Goal: Transaction & Acquisition: Purchase product/service

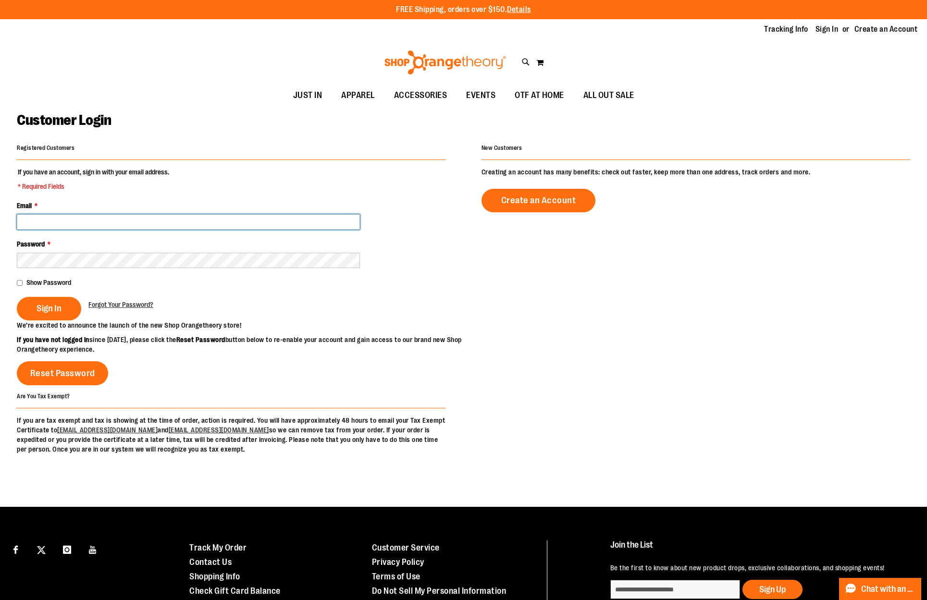
type input "**********"
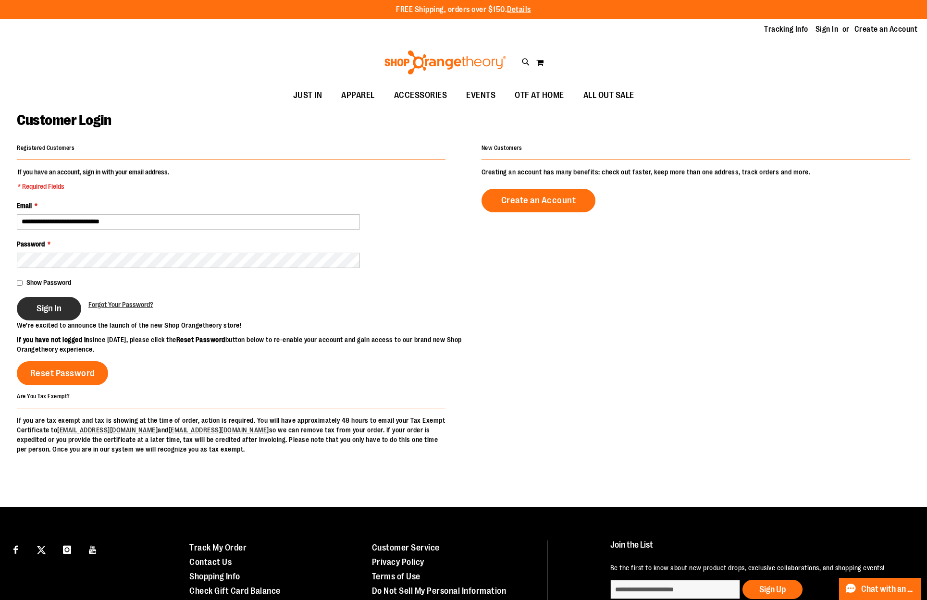
click at [37, 311] on span "Sign In" at bounding box center [49, 308] width 25 height 11
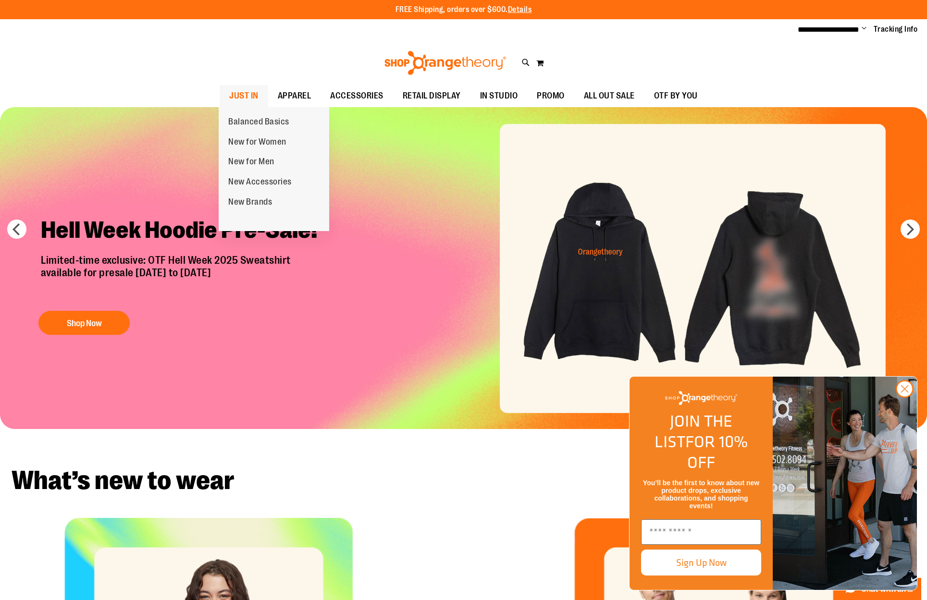
click at [235, 93] on span "JUST IN" at bounding box center [243, 96] width 29 height 22
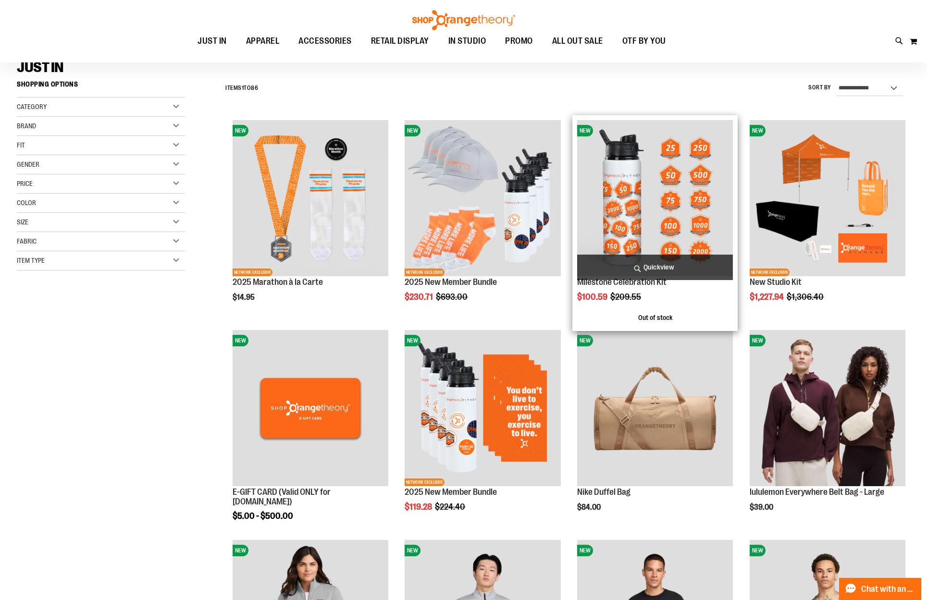
scroll to position [76, 0]
click at [666, 227] on img "product" at bounding box center [655, 198] width 156 height 156
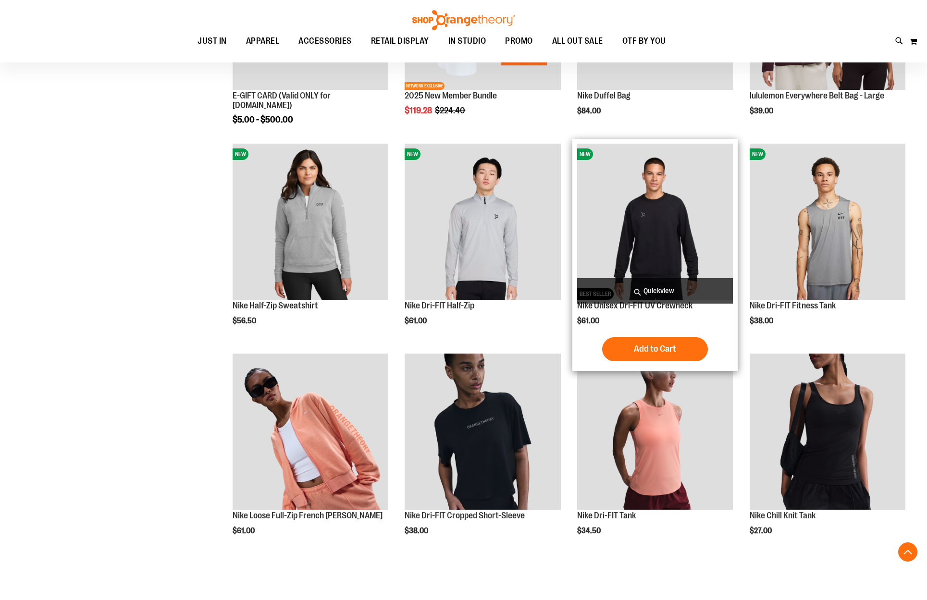
scroll to position [365, 0]
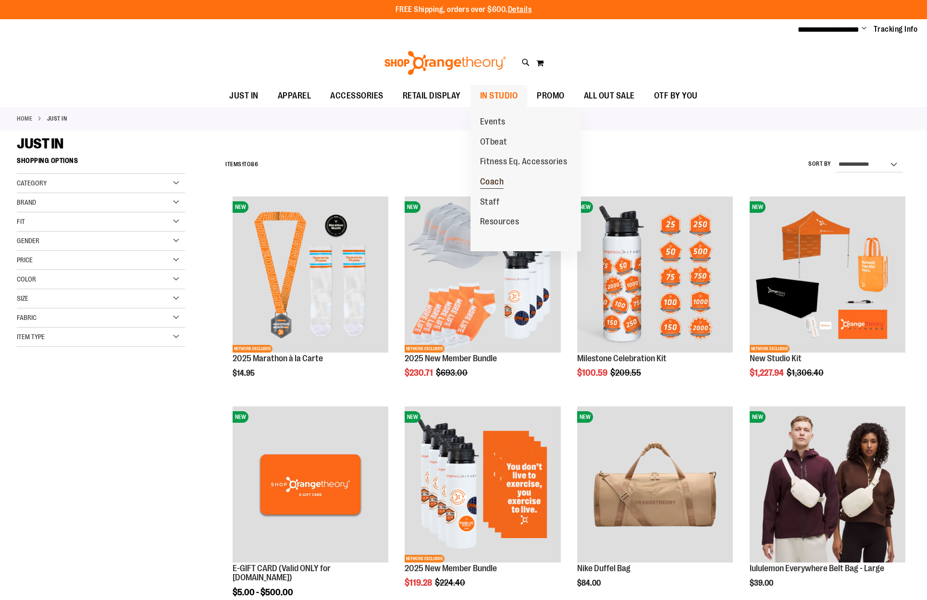
click at [499, 179] on span "Coach" at bounding box center [492, 183] width 24 height 12
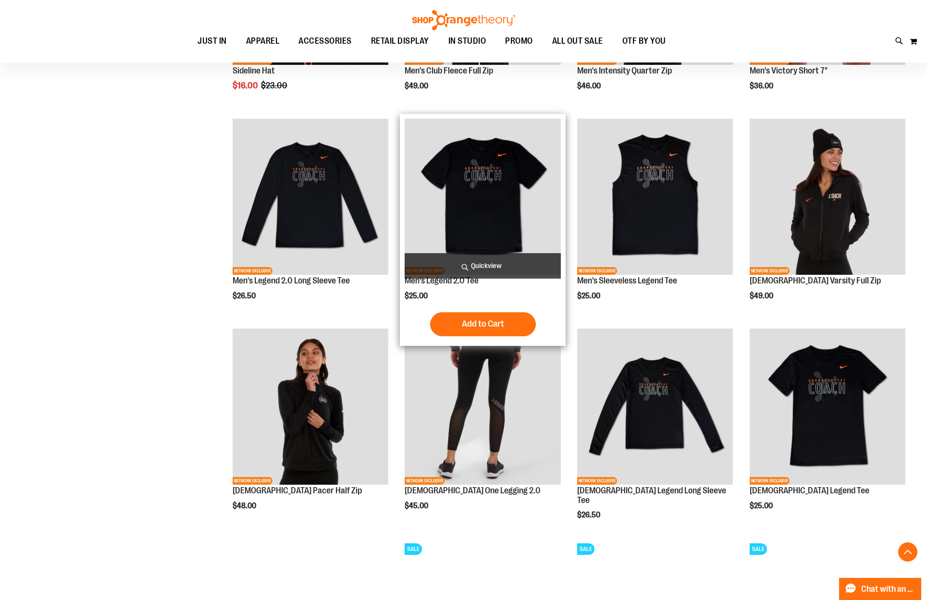
scroll to position [221, 0]
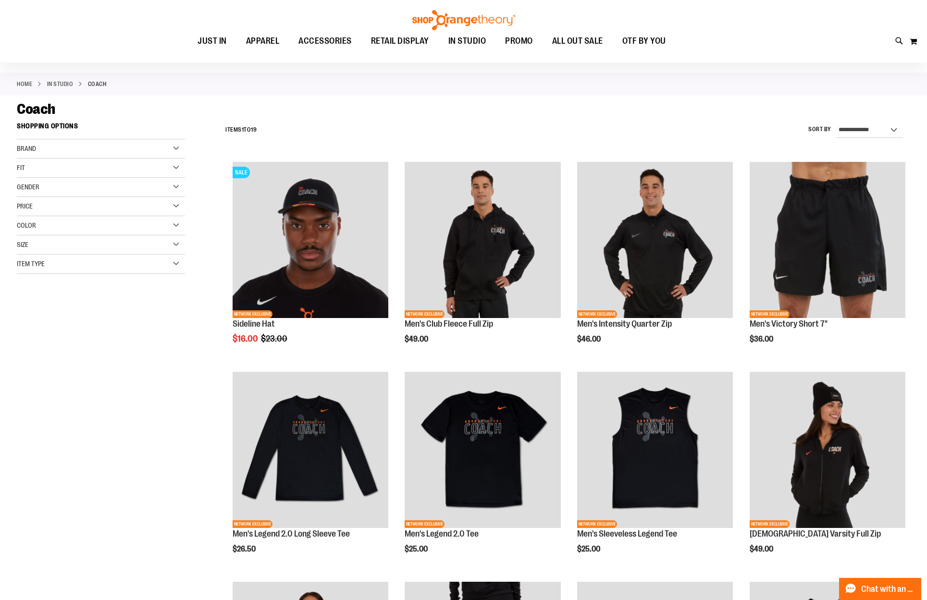
scroll to position [49, 0]
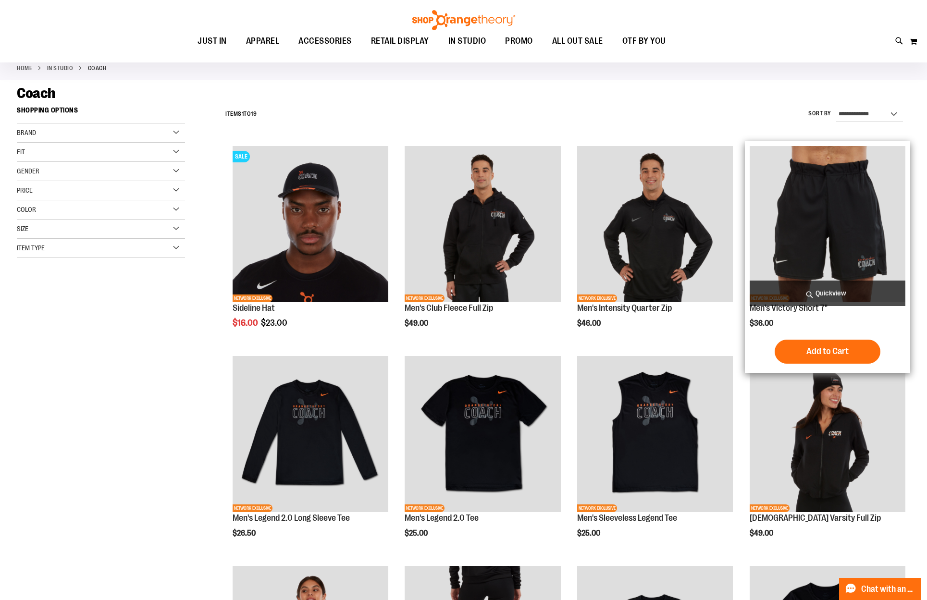
click at [824, 207] on img "product" at bounding box center [827, 224] width 156 height 156
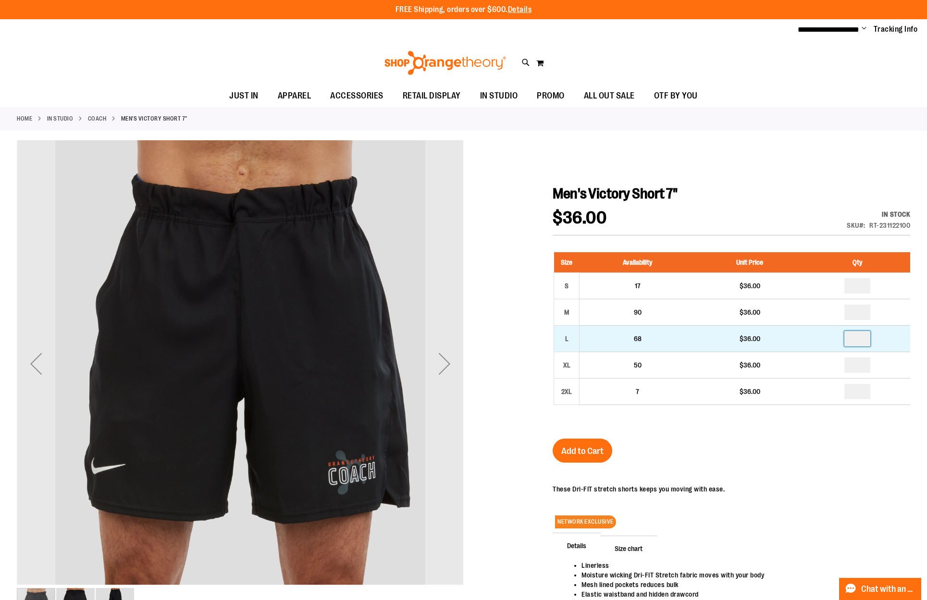
click at [858, 342] on input "number" at bounding box center [857, 338] width 26 height 15
type input "*"
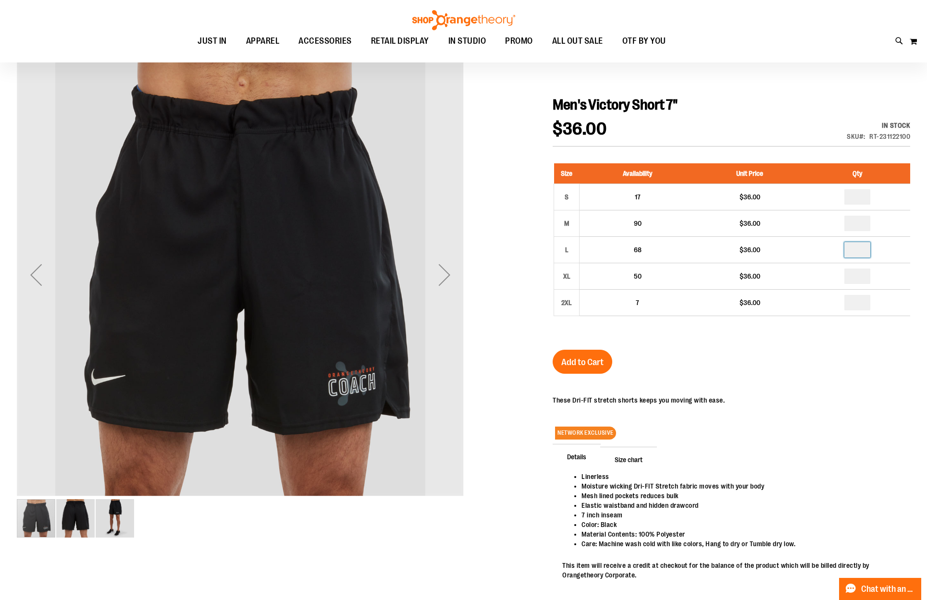
scroll to position [88, 0]
click at [628, 460] on span "Size chart" at bounding box center [628, 458] width 57 height 25
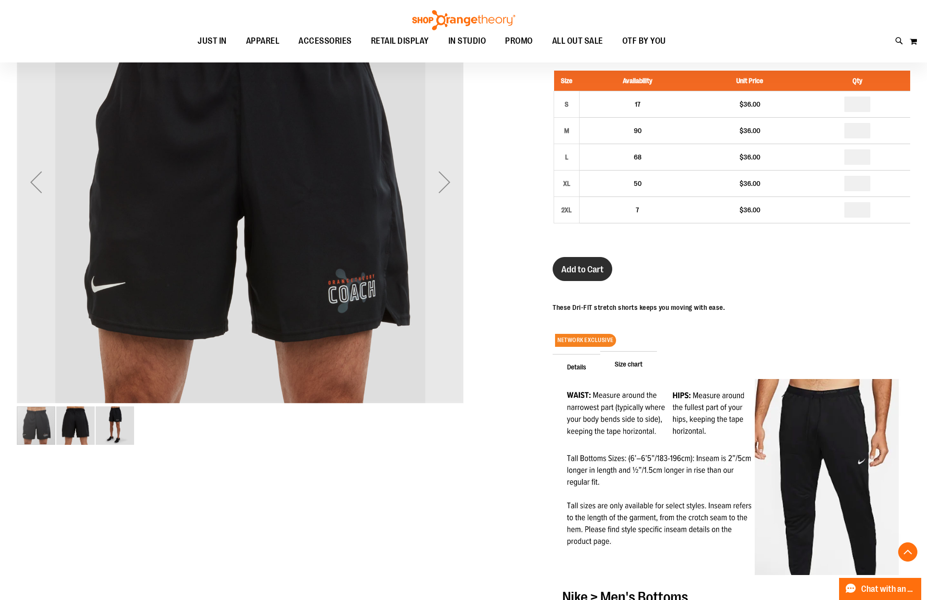
scroll to position [177, 0]
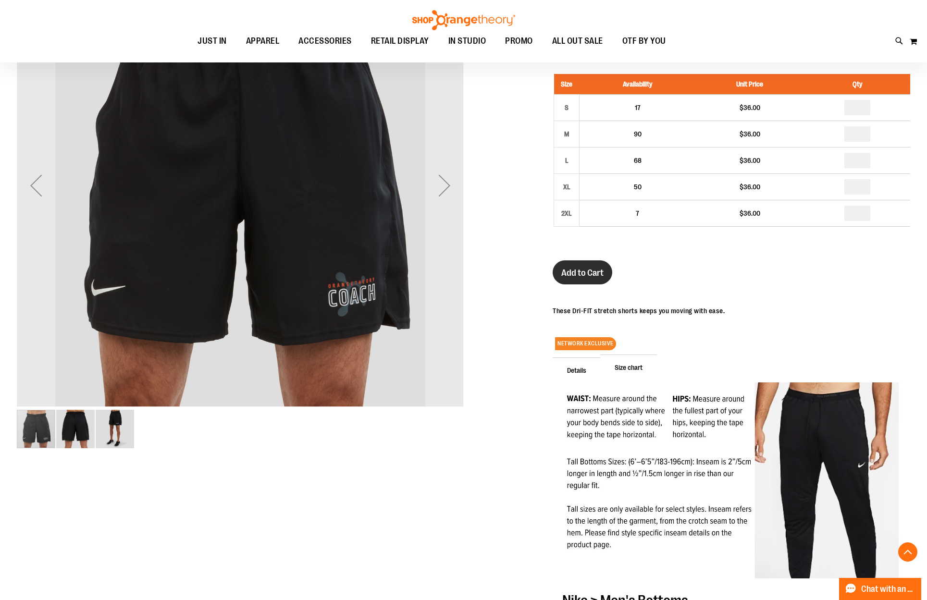
click at [582, 278] on button "Add to Cart" at bounding box center [582, 272] width 60 height 24
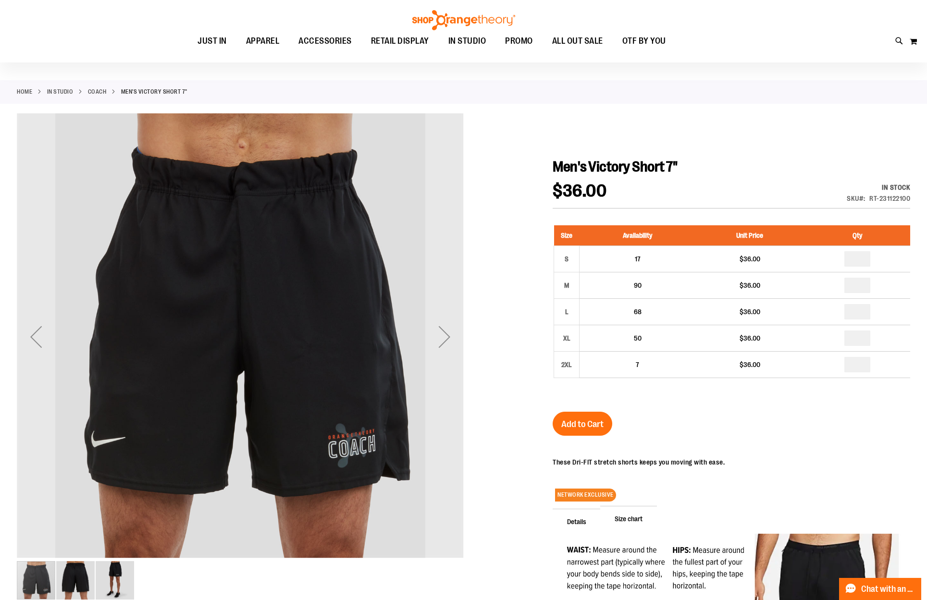
scroll to position [19, 0]
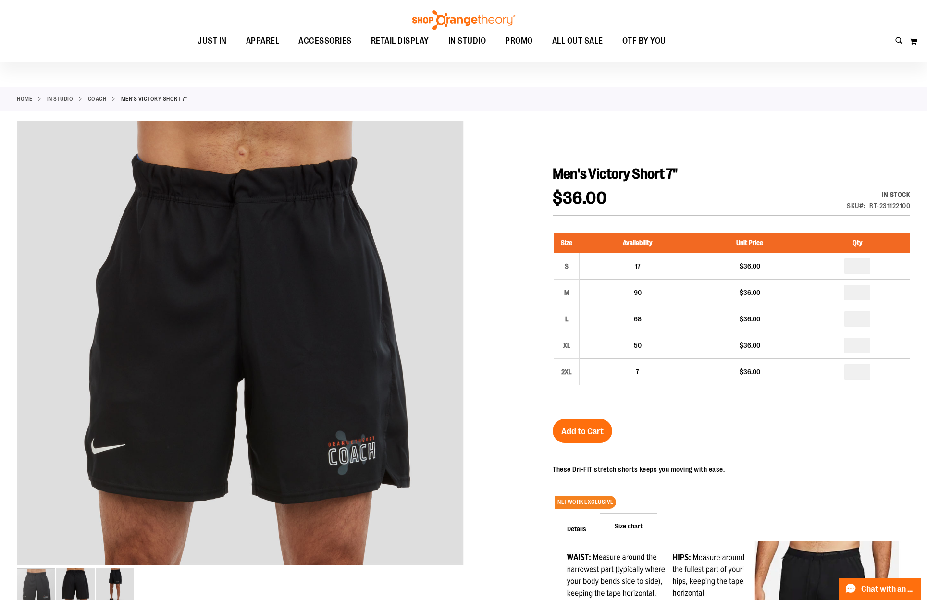
click at [95, 102] on link "Coach" at bounding box center [97, 99] width 19 height 9
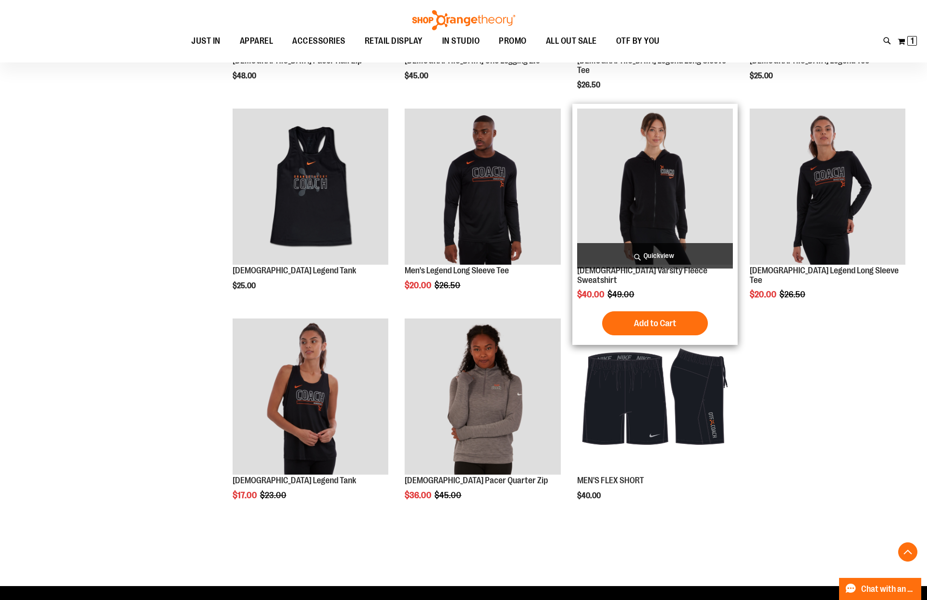
scroll to position [714, 0]
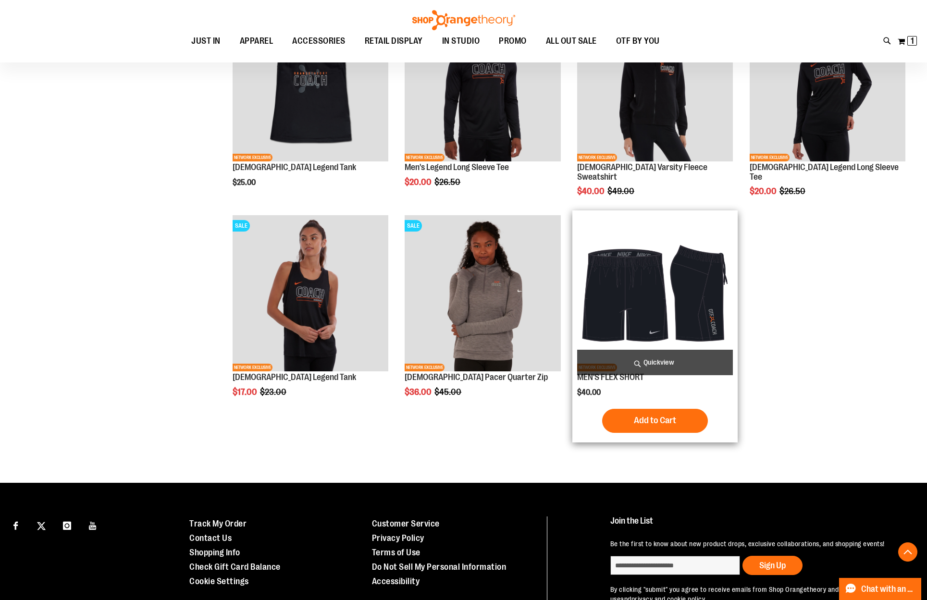
click at [695, 287] on img "product" at bounding box center [655, 293] width 156 height 156
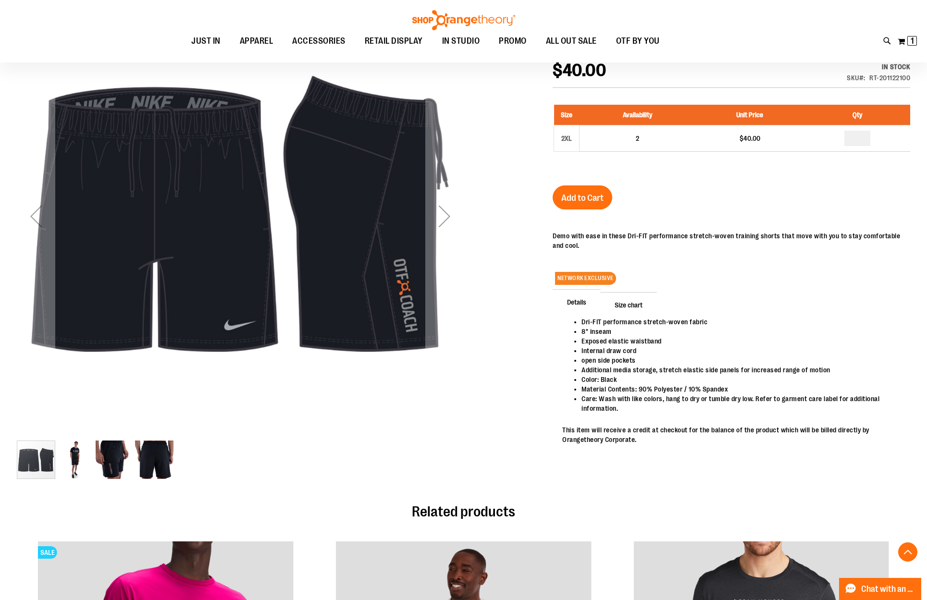
scroll to position [147, 0]
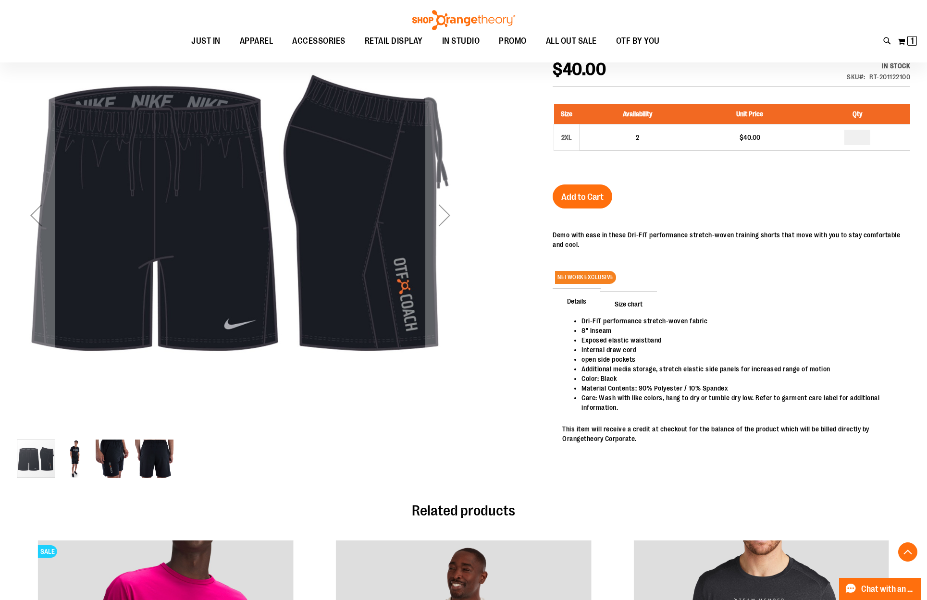
click at [122, 463] on img "image 3 of 4" at bounding box center [115, 458] width 38 height 38
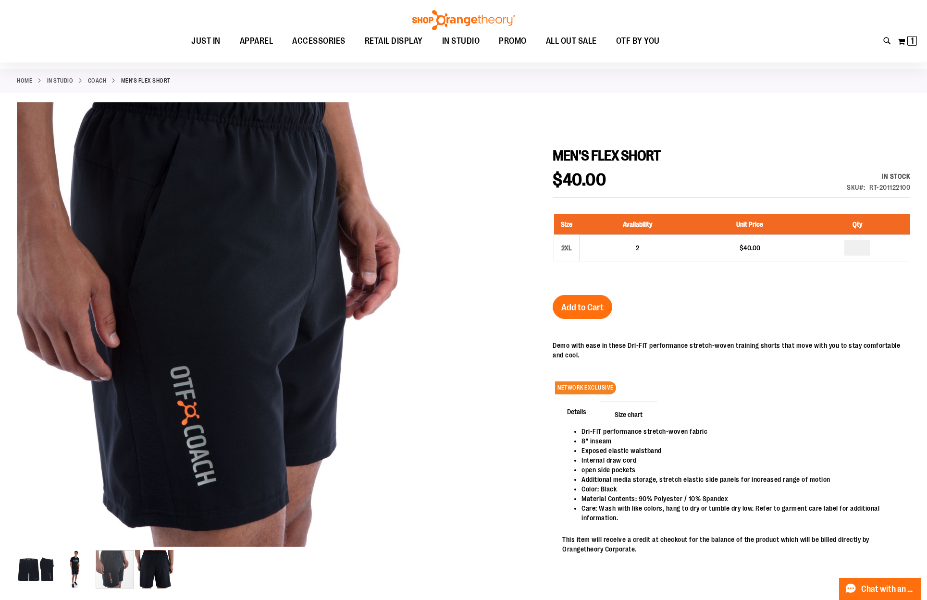
scroll to position [36, 0]
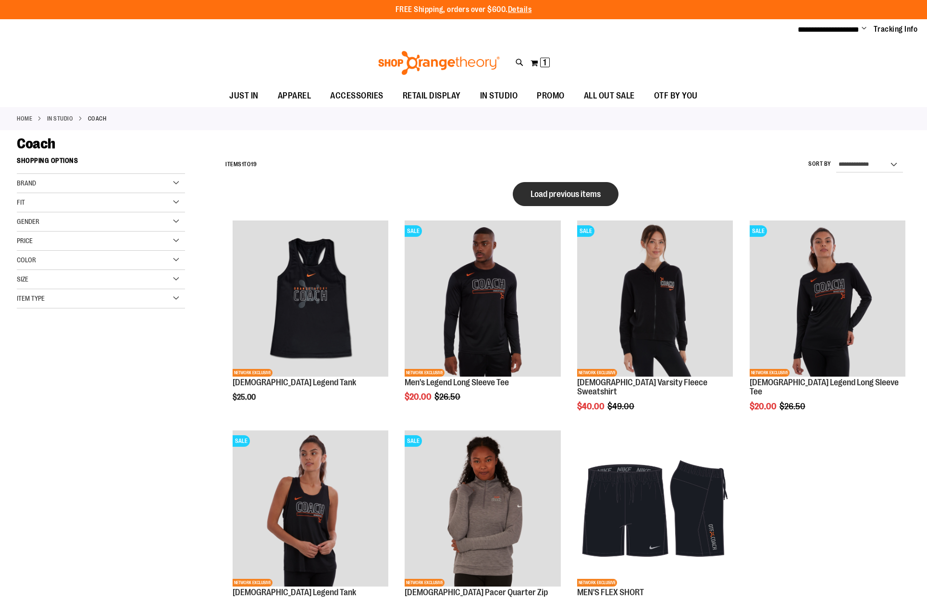
click at [572, 196] on span "Load previous items" at bounding box center [565, 194] width 70 height 10
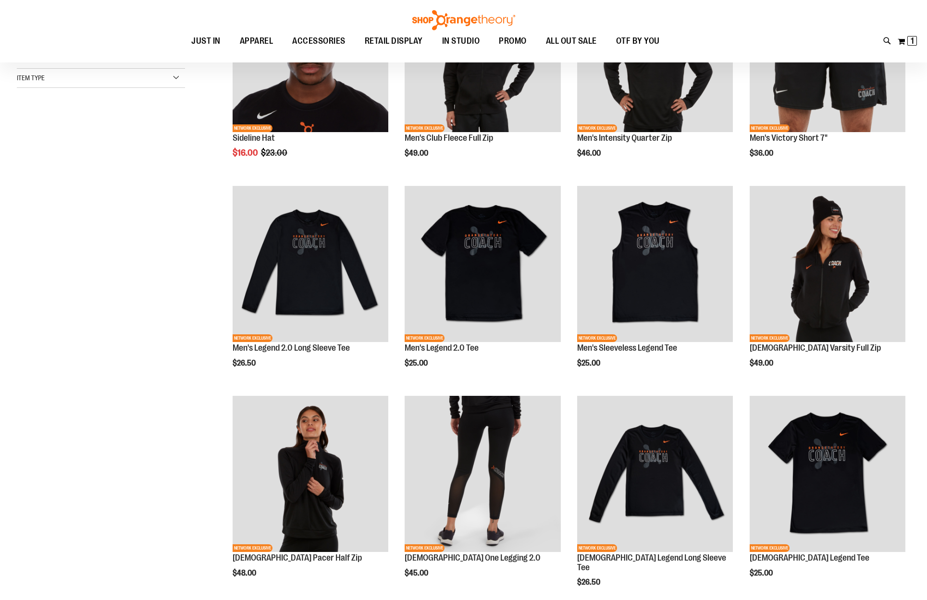
scroll to position [114, 0]
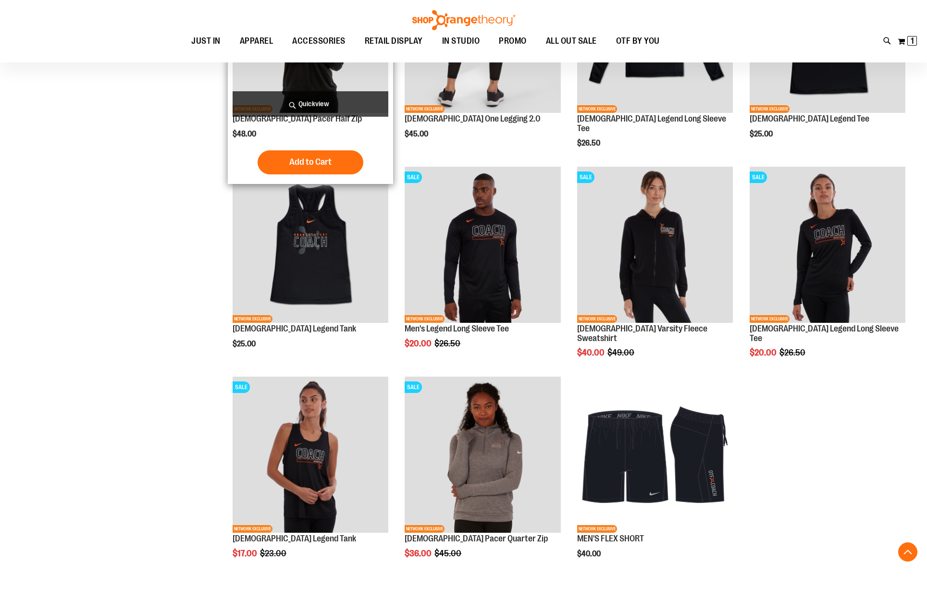
scroll to position [557, 0]
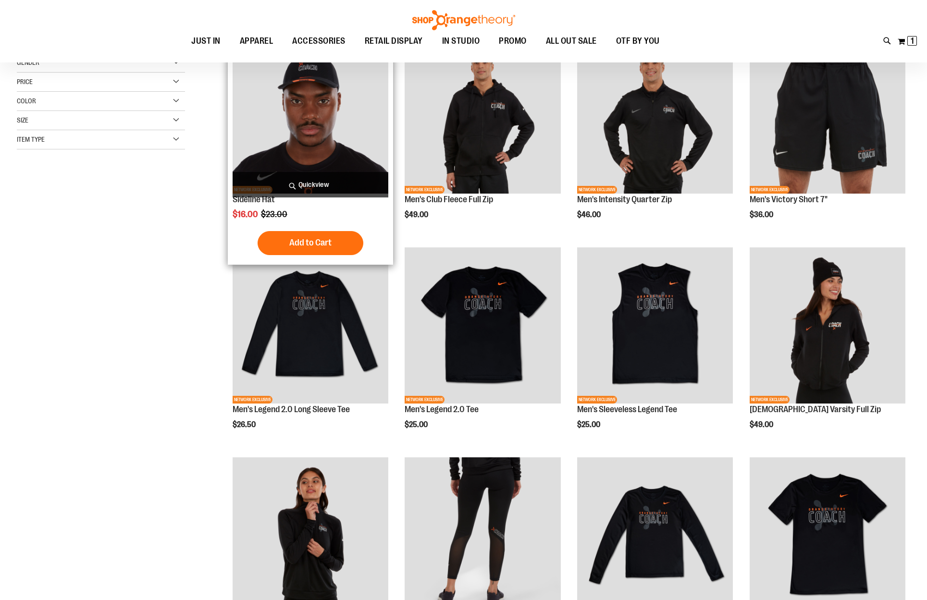
scroll to position [51, 0]
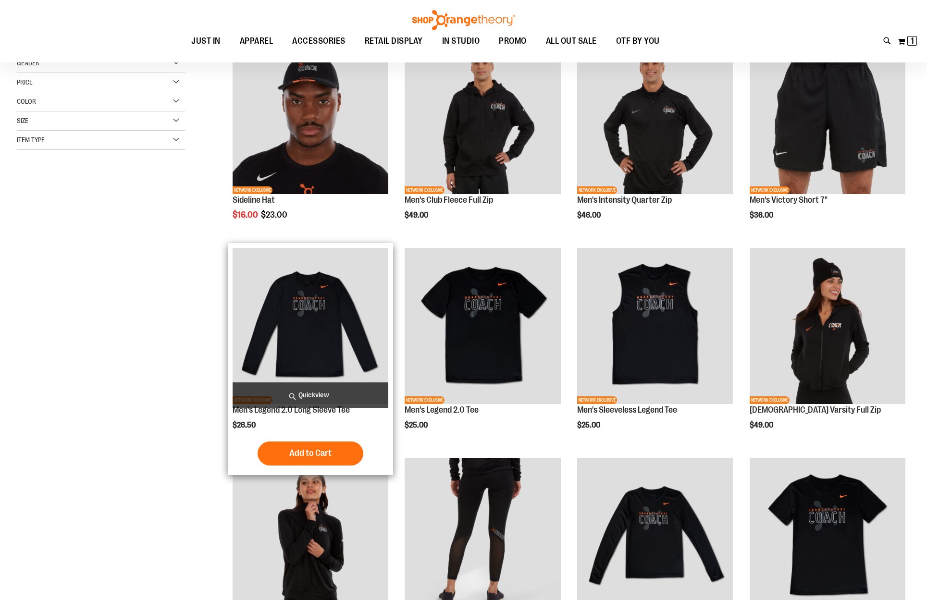
click at [323, 312] on img "product" at bounding box center [310, 326] width 156 height 156
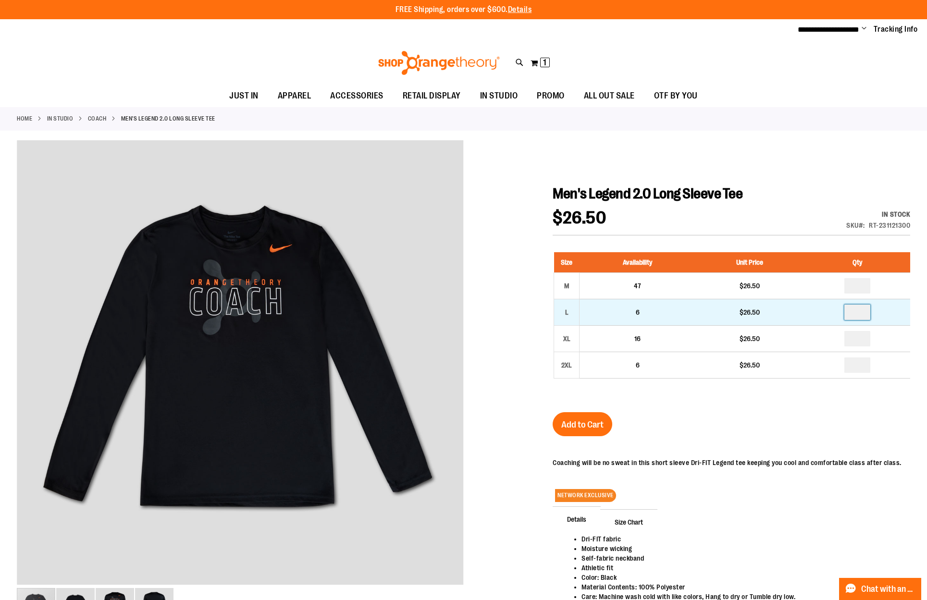
drag, startPoint x: 857, startPoint y: 311, endPoint x: 846, endPoint y: 311, distance: 11.1
click at [847, 311] on input "number" at bounding box center [857, 312] width 26 height 15
type input "*"
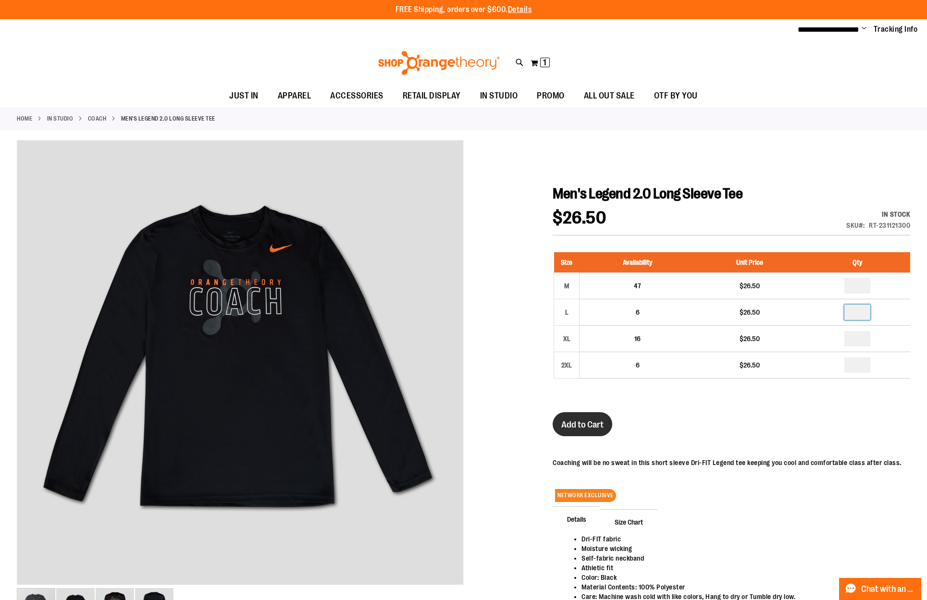
click at [591, 420] on span "Add to Cart" at bounding box center [582, 424] width 42 height 11
click at [103, 118] on link "Coach" at bounding box center [97, 118] width 19 height 9
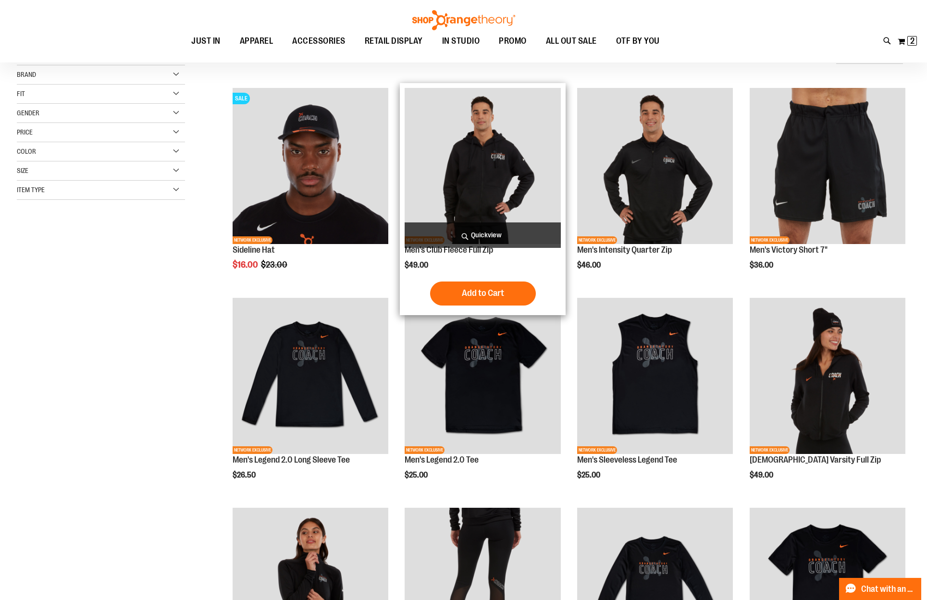
scroll to position [108, 0]
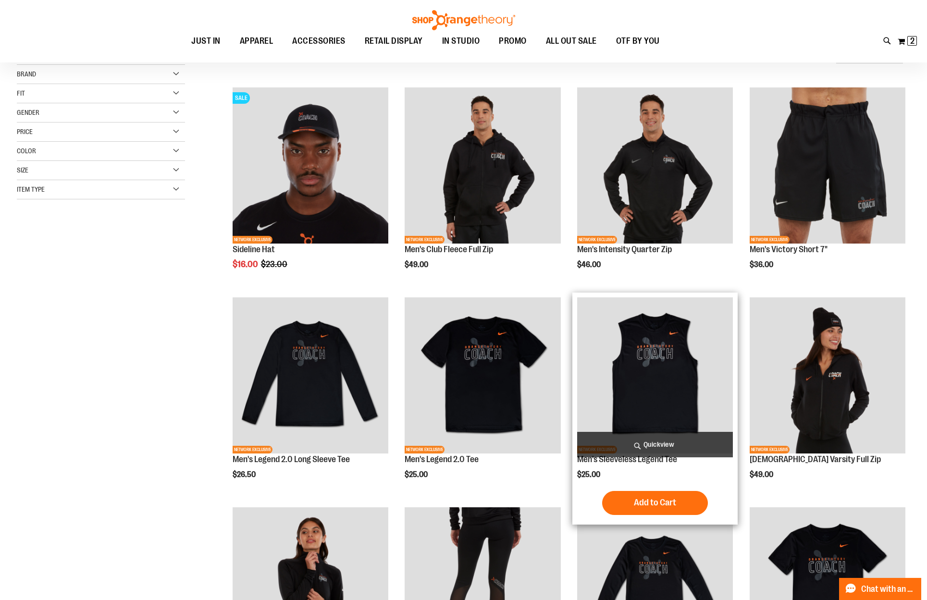
click at [634, 390] on img "product" at bounding box center [655, 375] width 156 height 156
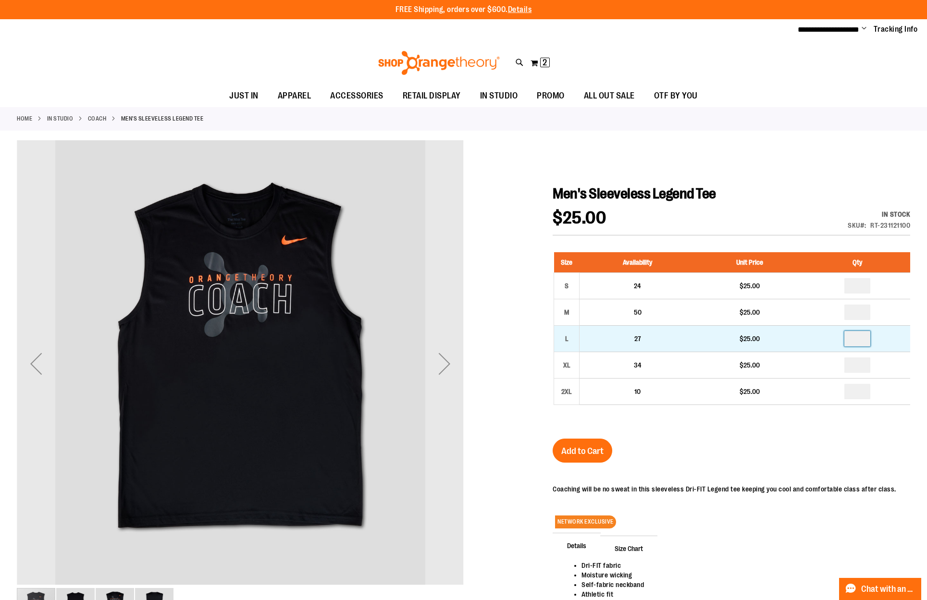
drag, startPoint x: 863, startPoint y: 339, endPoint x: 826, endPoint y: 339, distance: 37.0
click at [826, 339] on td at bounding box center [857, 338] width 106 height 26
type input "*"
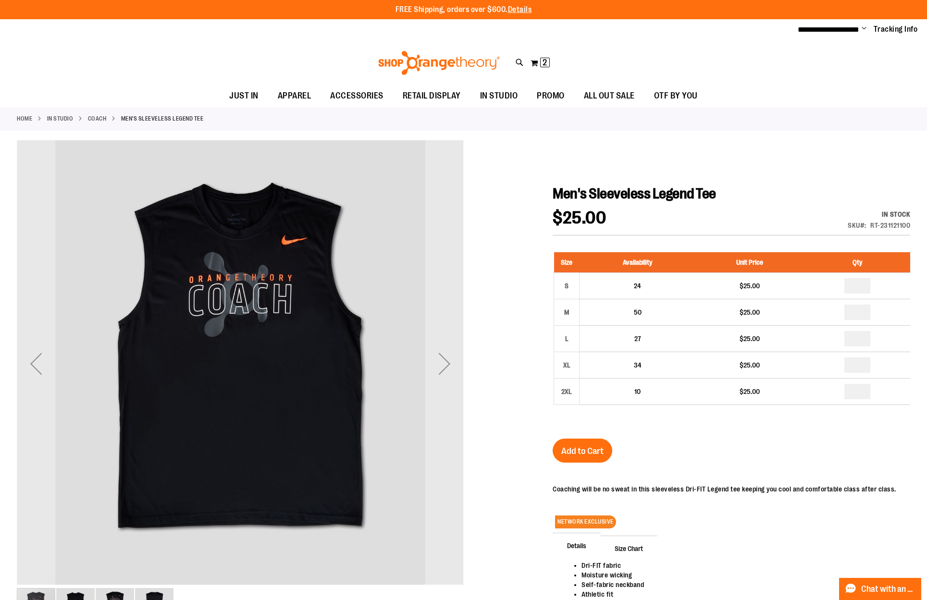
click at [580, 446] on span "Add to Cart" at bounding box center [582, 451] width 42 height 11
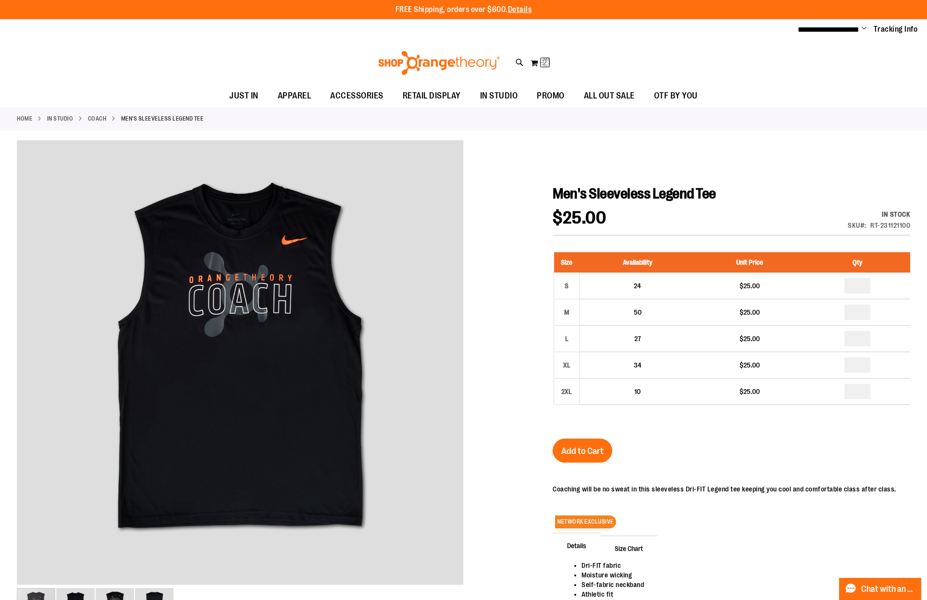
click at [95, 114] on link "Coach" at bounding box center [97, 118] width 19 height 9
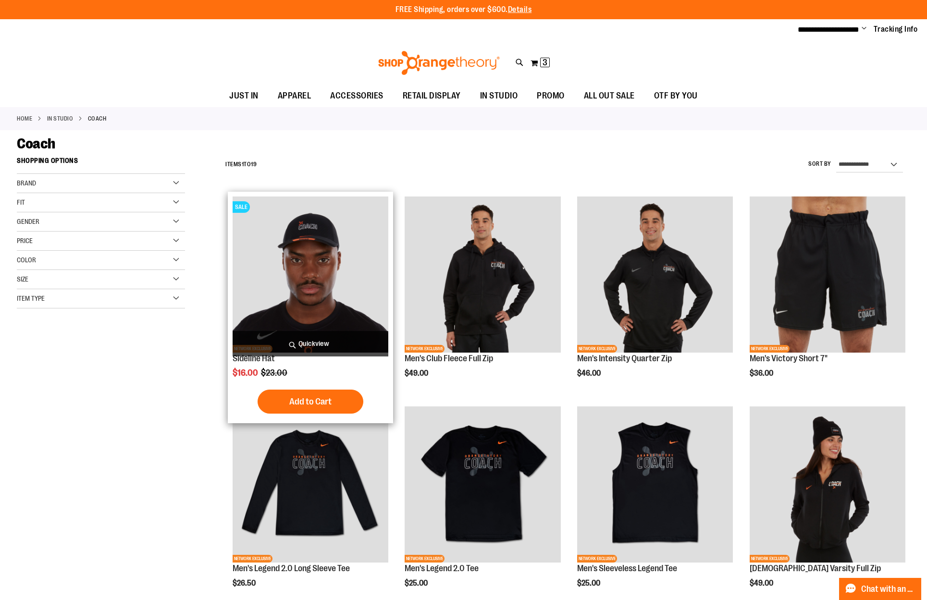
click at [290, 259] on img "product" at bounding box center [310, 274] width 156 height 156
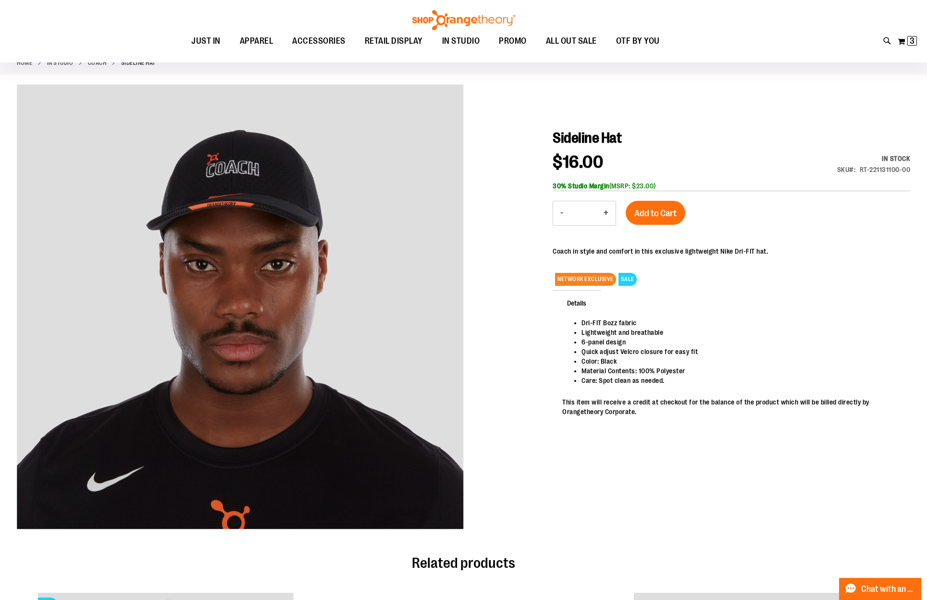
scroll to position [46, 0]
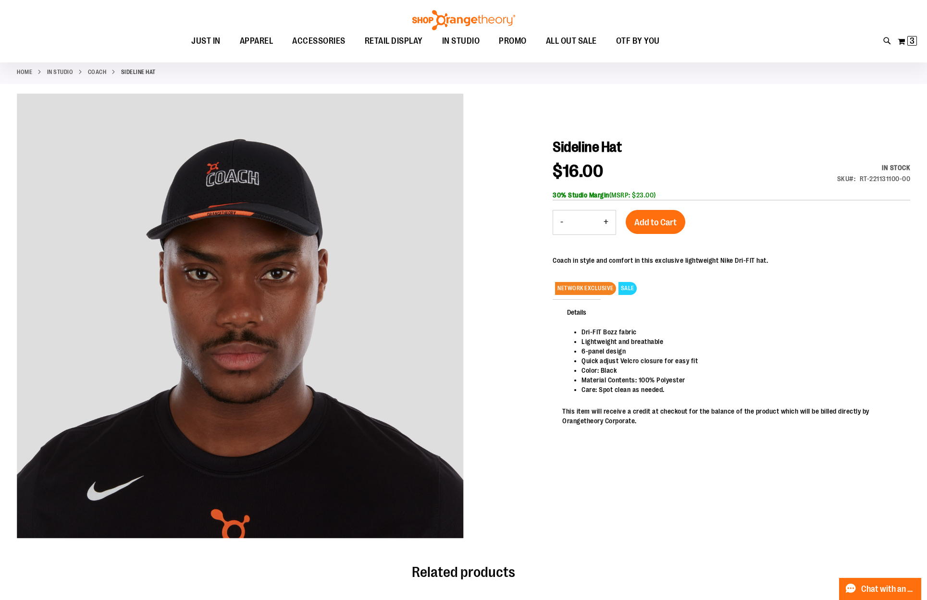
click at [657, 230] on button "Add to Cart" at bounding box center [655, 222] width 60 height 24
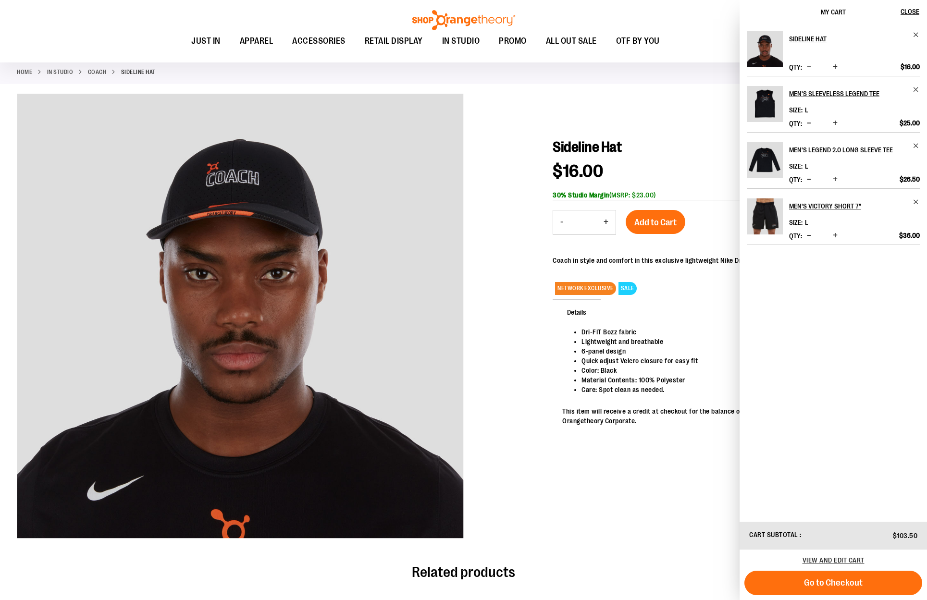
click at [833, 235] on span "Increase product quantity" at bounding box center [834, 236] width 5 height 10
click at [836, 584] on span "Go to Checkout" at bounding box center [833, 582] width 59 height 11
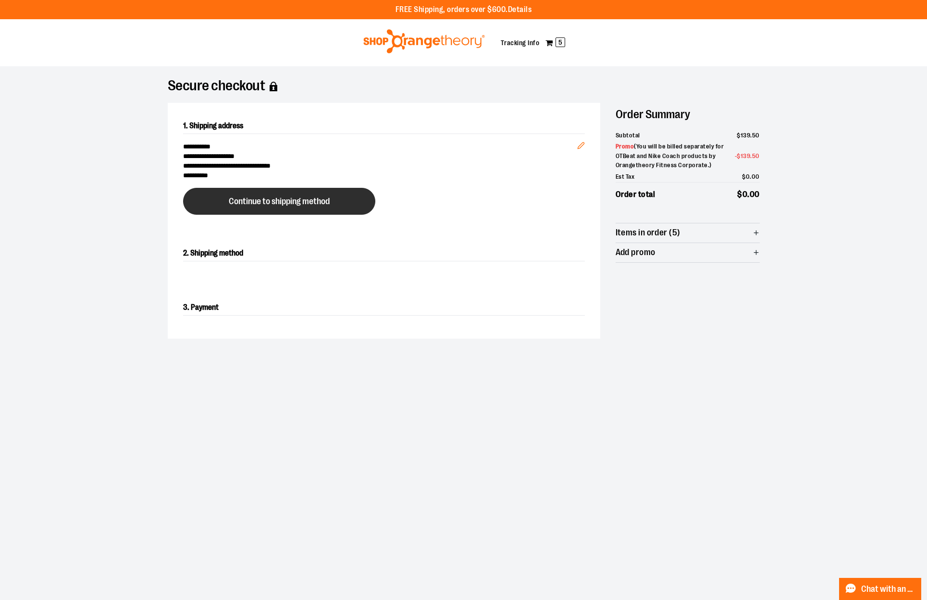
click at [333, 208] on button "Continue to shipping method" at bounding box center [279, 201] width 192 height 27
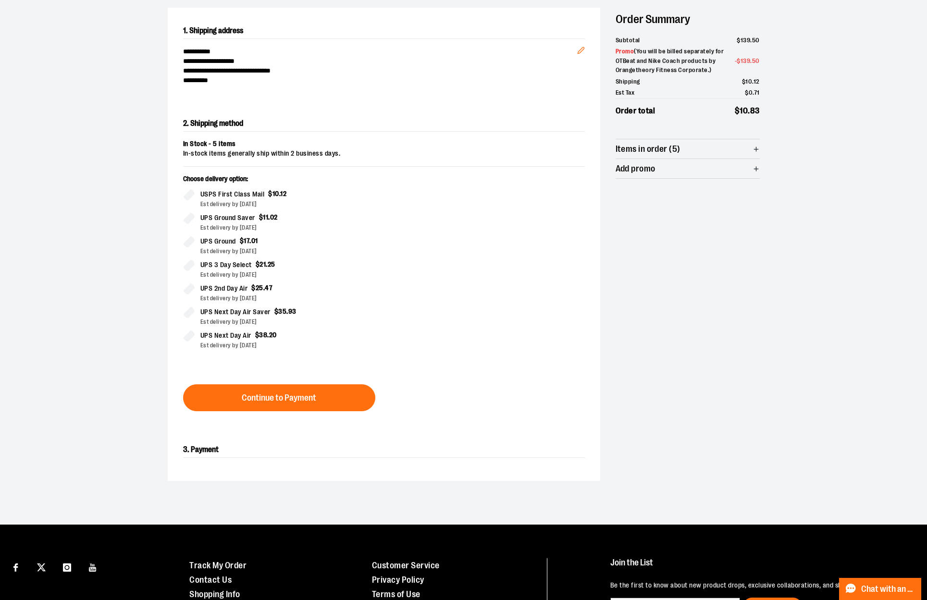
scroll to position [97, 0]
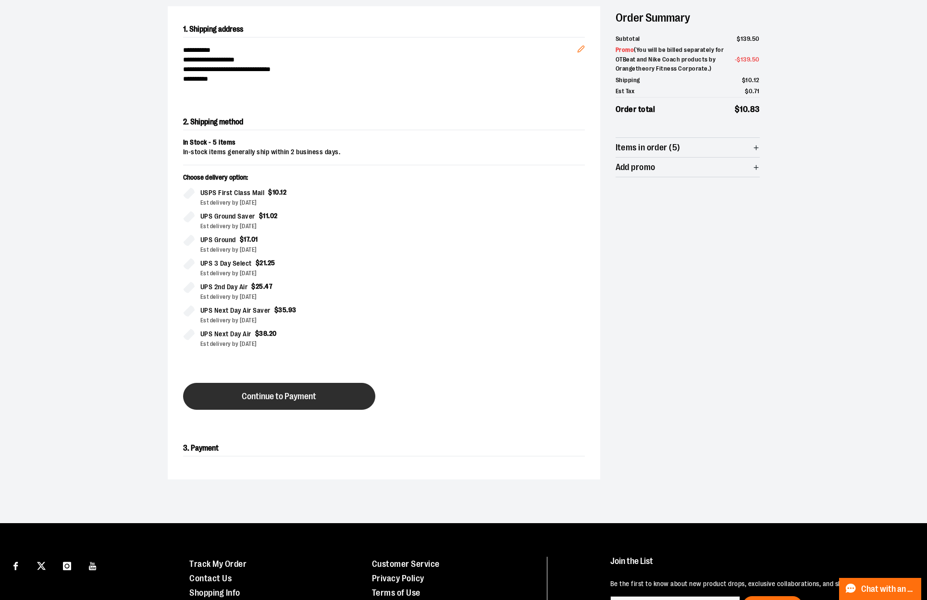
click at [306, 397] on span "Continue to Payment" at bounding box center [279, 396] width 74 height 9
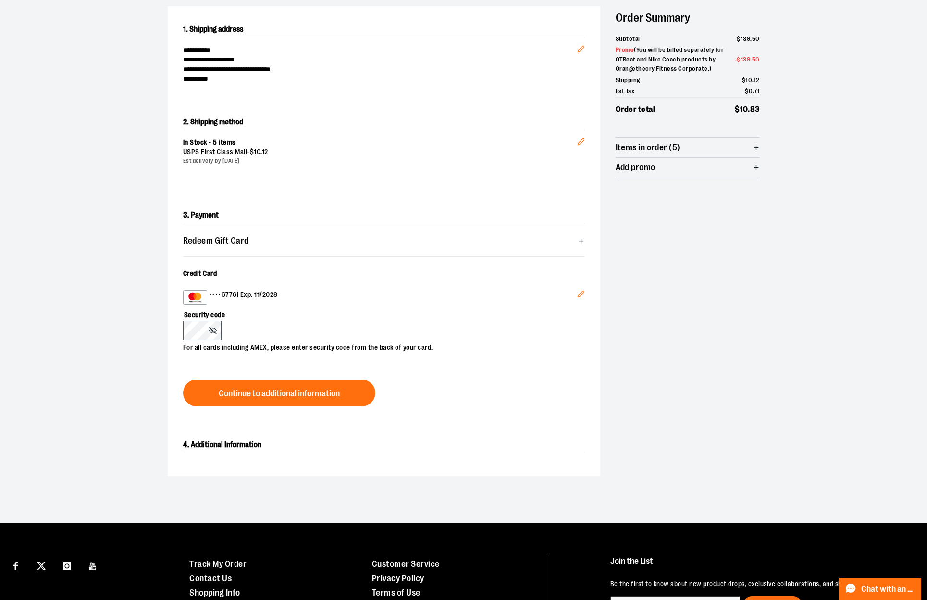
click at [579, 293] on icon "Edit" at bounding box center [581, 294] width 8 height 8
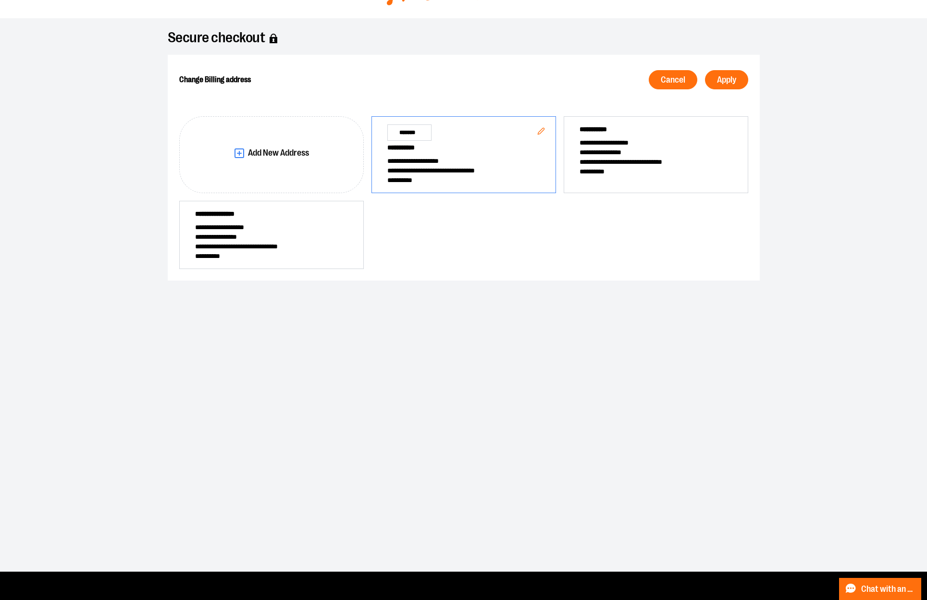
scroll to position [25, 0]
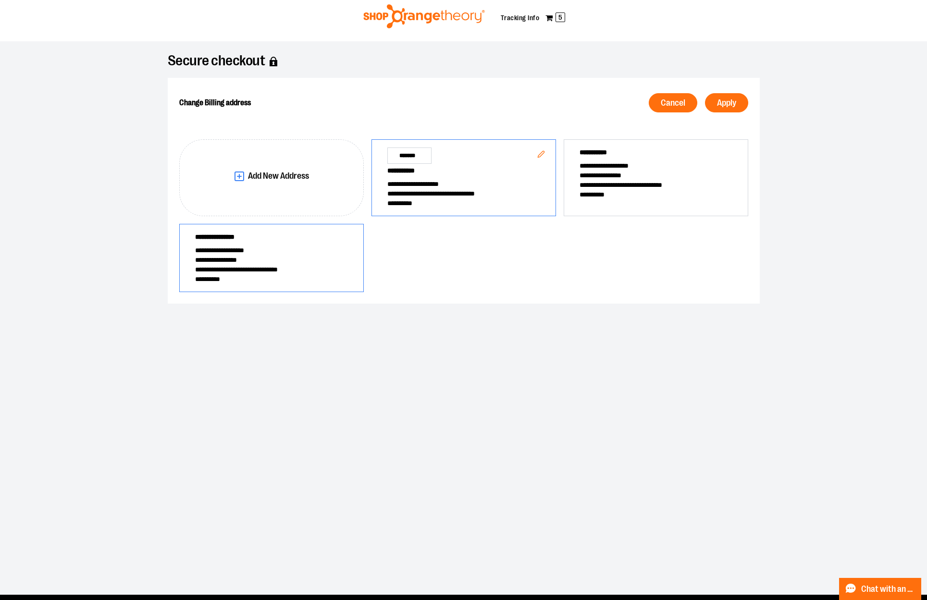
click at [299, 256] on span "**********" at bounding box center [271, 260] width 153 height 10
click at [607, 174] on span "**********" at bounding box center [655, 176] width 153 height 10
click at [720, 104] on span "Apply" at bounding box center [726, 102] width 19 height 9
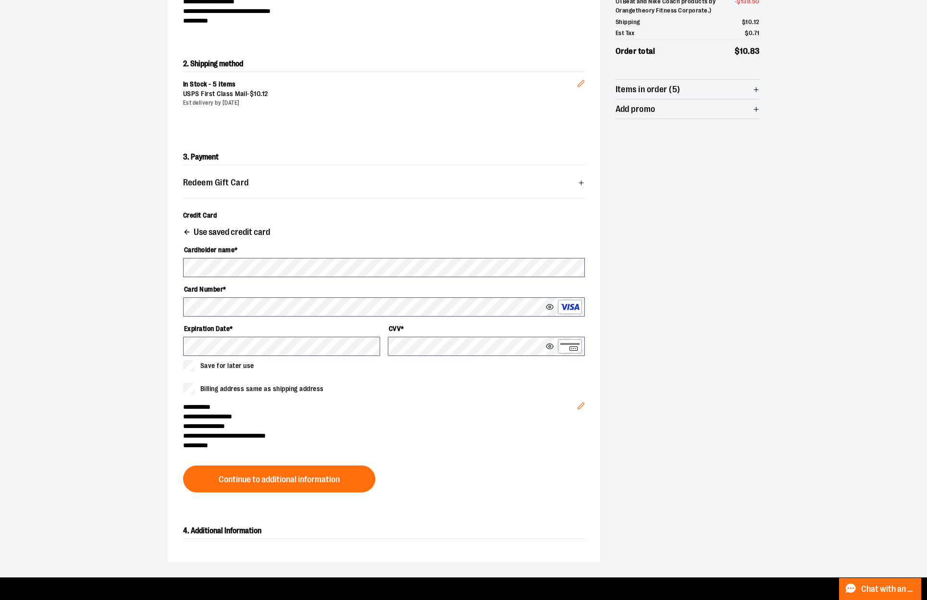
scroll to position [155, 0]
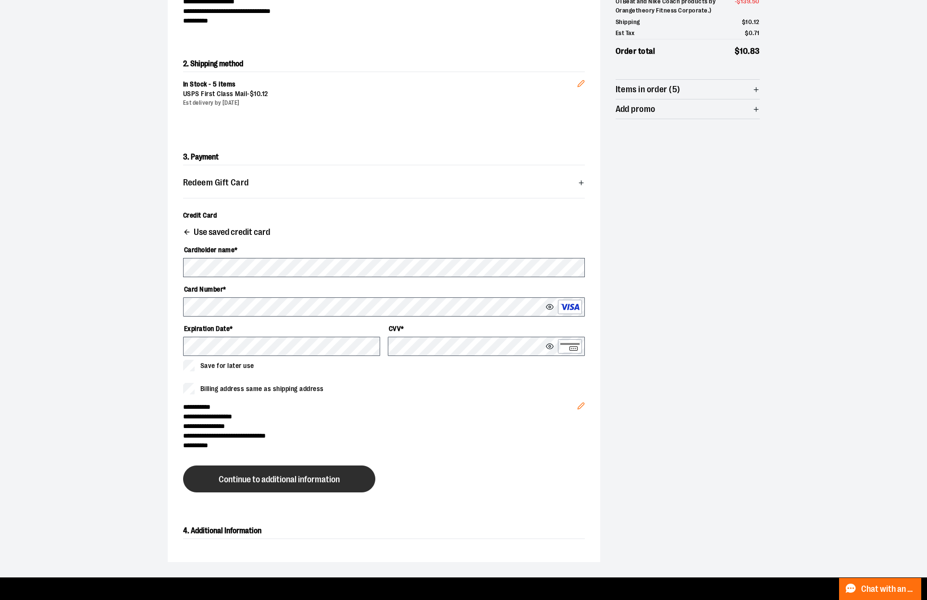
click at [354, 472] on button "Continue to additional information" at bounding box center [279, 478] width 192 height 27
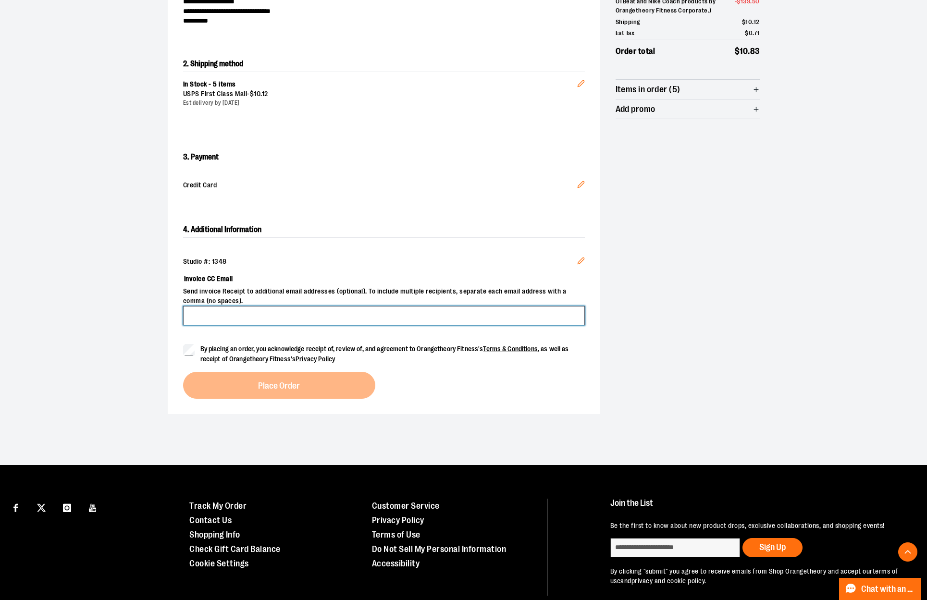
click at [282, 315] on input "Invoice CC Email" at bounding box center [384, 315] width 402 height 19
type input "**********"
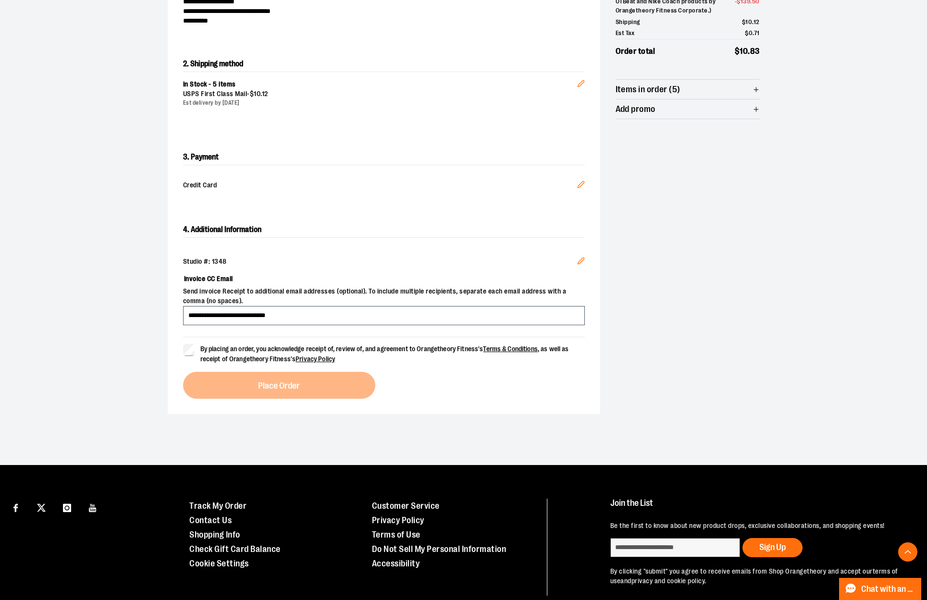
click at [195, 354] on label "By placing an order, you acknowledge receipt of, review of, and agreement to Or…" at bounding box center [384, 354] width 402 height 20
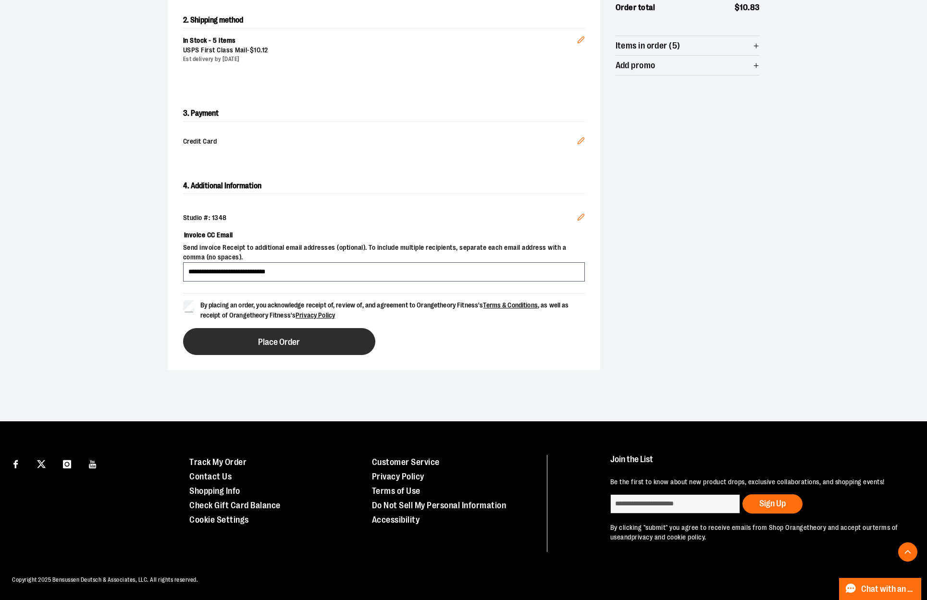
scroll to position [198, 0]
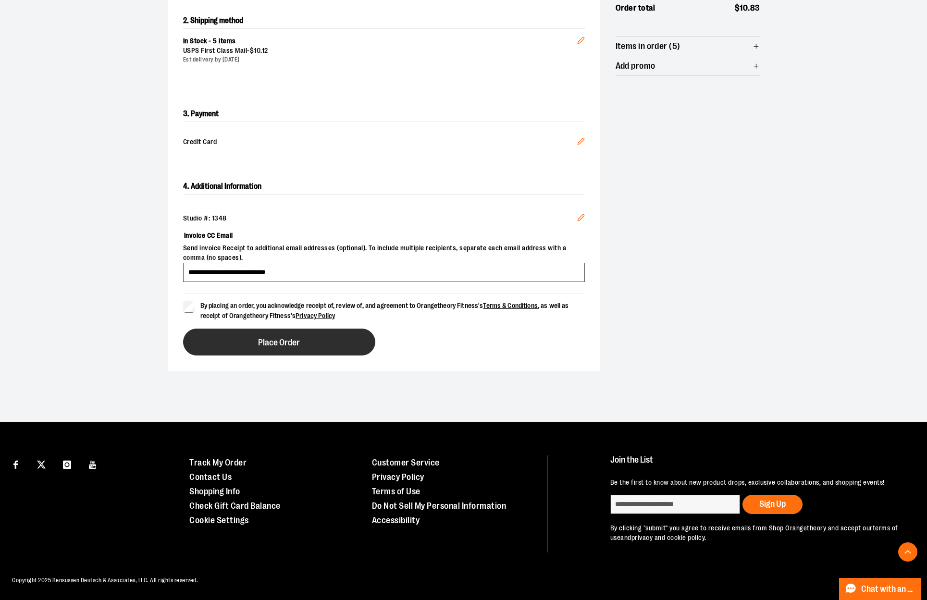
click at [265, 353] on button "Place Order" at bounding box center [279, 342] width 192 height 27
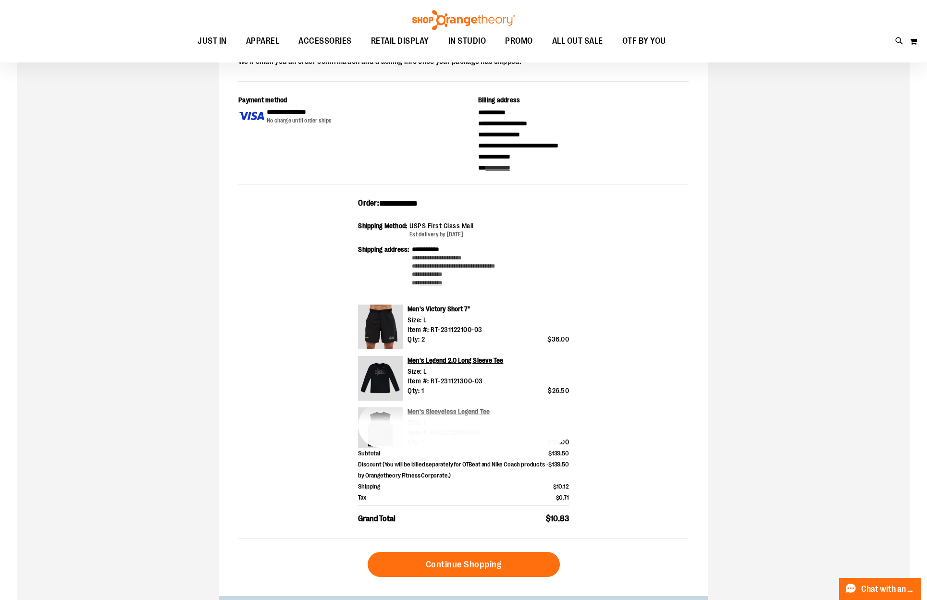
scroll to position [139, 0]
